Goal: Find specific page/section: Find specific page/section

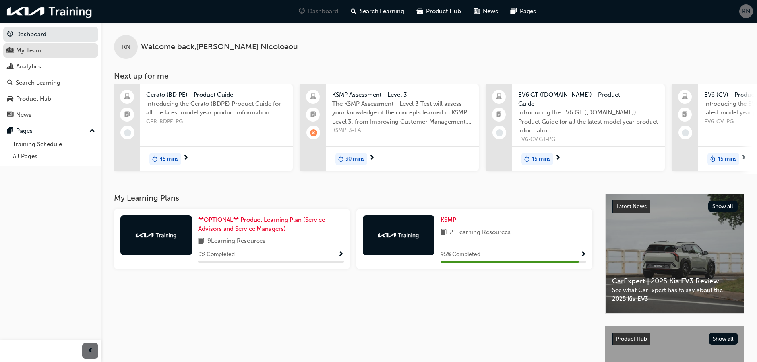
click at [35, 54] on div "My Team" at bounding box center [28, 50] width 25 height 9
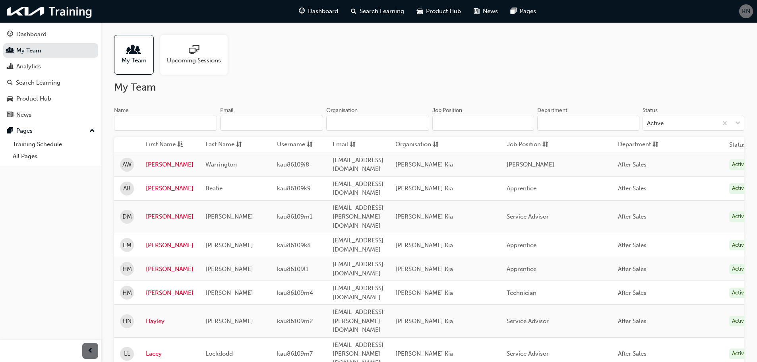
click at [360, 237] on span "[EMAIL_ADDRESS][DOMAIN_NAME]" at bounding box center [358, 245] width 51 height 16
click at [153, 184] on link "[PERSON_NAME]" at bounding box center [170, 188] width 48 height 9
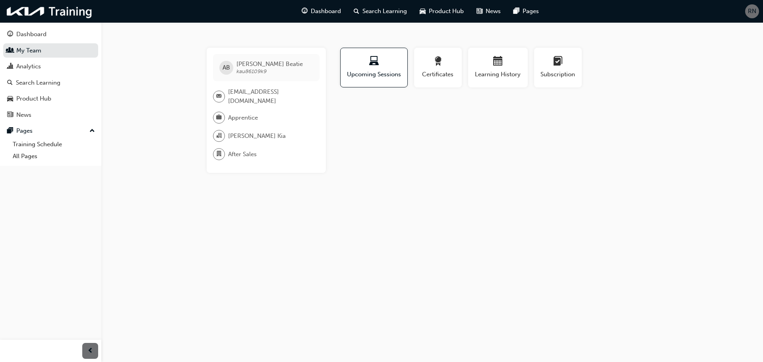
click at [224, 72] on span "AB" at bounding box center [227, 67] width 8 height 9
click at [227, 64] on span "AB" at bounding box center [227, 67] width 8 height 9
click at [272, 95] on span "[EMAIL_ADDRESS][DOMAIN_NAME]" at bounding box center [270, 96] width 85 height 18
click at [217, 91] on span "email-icon" at bounding box center [219, 96] width 6 height 10
click at [215, 95] on div at bounding box center [219, 97] width 12 height 12
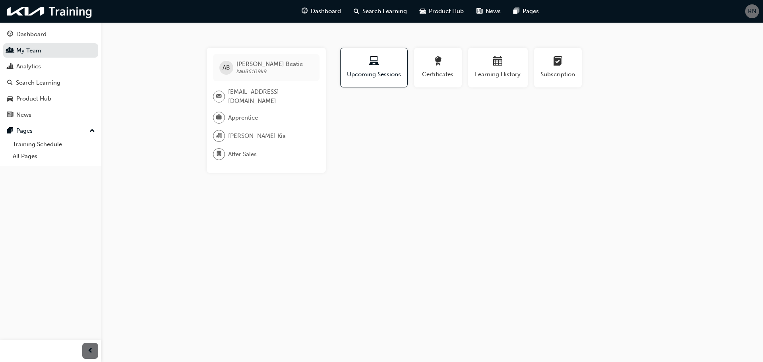
click at [215, 95] on div at bounding box center [219, 97] width 12 height 12
drag, startPoint x: 218, startPoint y: 111, endPoint x: 219, endPoint y: 126, distance: 14.7
click at [218, 113] on span "briefcase-icon" at bounding box center [219, 117] width 6 height 10
click at [219, 131] on span "organisation-icon" at bounding box center [219, 136] width 6 height 10
drag, startPoint x: 215, startPoint y: 150, endPoint x: 320, endPoint y: 130, distance: 106.7
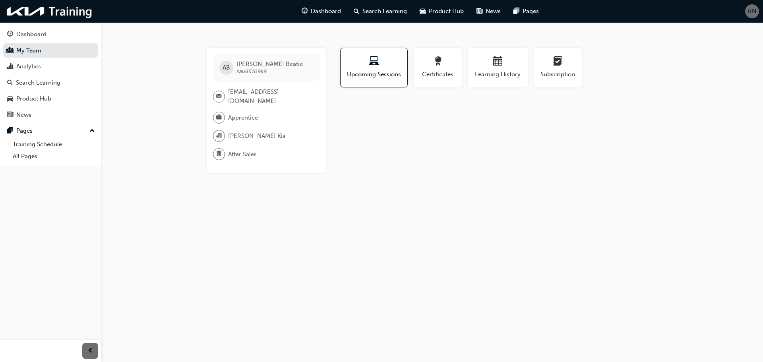
click at [216, 150] on div at bounding box center [219, 154] width 12 height 12
click at [556, 65] on span "learningplan-icon" at bounding box center [558, 61] width 10 height 11
click at [250, 94] on span "[EMAIL_ADDRESS][DOMAIN_NAME]" at bounding box center [270, 96] width 85 height 18
click at [222, 148] on div at bounding box center [219, 154] width 12 height 12
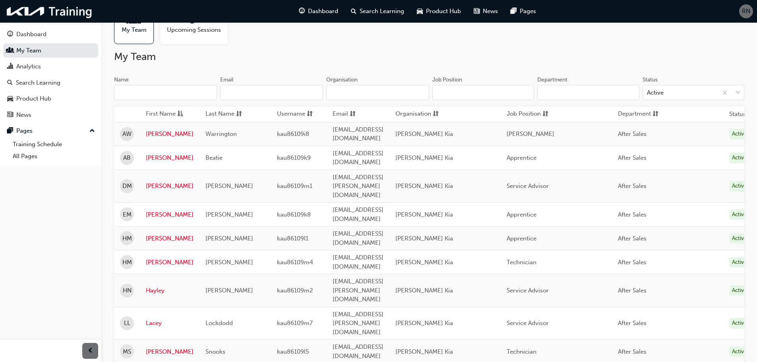
scroll to position [6, 0]
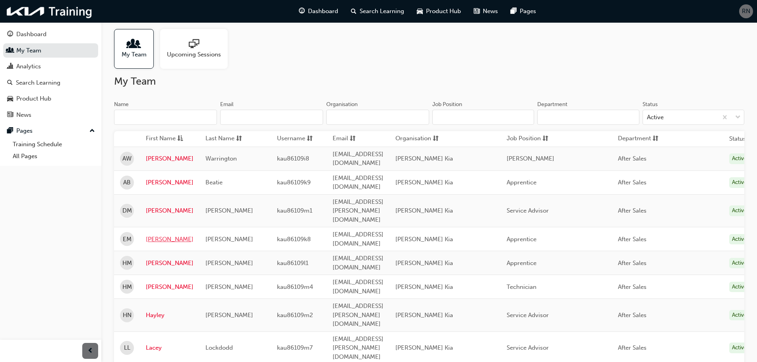
click at [154, 235] on link "[PERSON_NAME]" at bounding box center [170, 239] width 48 height 9
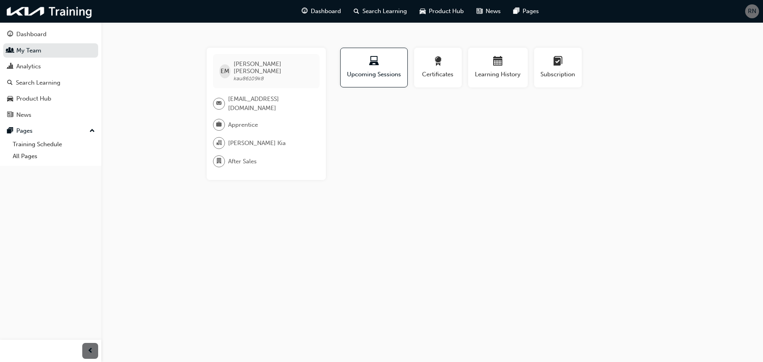
click at [240, 95] on span "[EMAIL_ADDRESS][DOMAIN_NAME]" at bounding box center [270, 104] width 85 height 18
click at [273, 95] on span "[EMAIL_ADDRESS][DOMAIN_NAME]" at bounding box center [270, 104] width 85 height 18
click at [262, 95] on span "[EMAIL_ADDRESS][DOMAIN_NAME]" at bounding box center [270, 104] width 85 height 18
drag, startPoint x: 254, startPoint y: 93, endPoint x: 262, endPoint y: 91, distance: 7.6
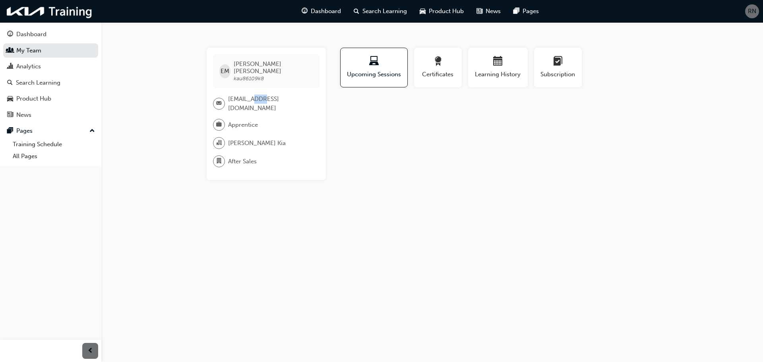
click at [262, 95] on span "[EMAIL_ADDRESS][DOMAIN_NAME]" at bounding box center [270, 104] width 85 height 18
click at [223, 137] on div at bounding box center [219, 143] width 12 height 12
click at [220, 120] on span "briefcase-icon" at bounding box center [219, 125] width 6 height 10
click at [214, 138] on div "EM [PERSON_NAME] kau86109k8 [EMAIL_ADDRESS][DOMAIN_NAME] Apprentice [PERSON_NAM…" at bounding box center [266, 114] width 119 height 132
click at [35, 37] on div "Dashboard" at bounding box center [31, 34] width 30 height 9
